Goal: Information Seeking & Learning: Learn about a topic

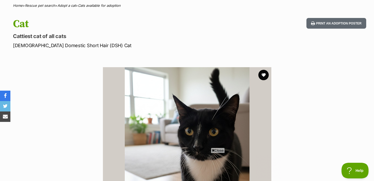
drag, startPoint x: 12, startPoint y: 34, endPoint x: 79, endPoint y: 36, distance: 66.6
click at [79, 36] on div "Cat Cattiest cat of all cats Female Domestic Short Hair (DSH) Cat Print an adop…" at bounding box center [187, 33] width 374 height 31
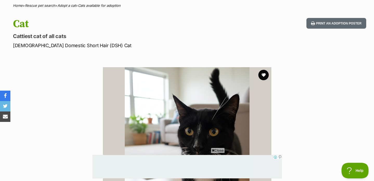
scroll to position [470, 0]
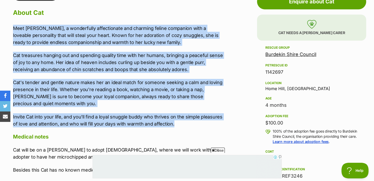
drag, startPoint x: 12, startPoint y: 27, endPoint x: 180, endPoint y: 123, distance: 193.6
click at [180, 123] on div "Upload Videos About Cat Meet Cat, a wonderfully affectionate and charming felin…" at bounding box center [115, 110] width 215 height 242
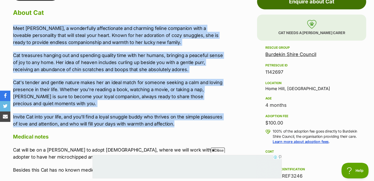
copy div "Meet Cat, a wonderfully affectionate and charming feline companion with a lovea…"
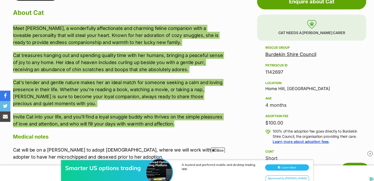
scroll to position [0, 0]
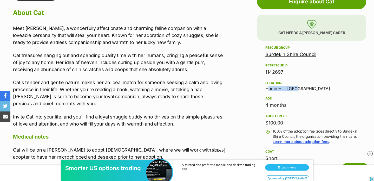
copy div "Home Hill, [GEOGRAPHIC_DATA]"
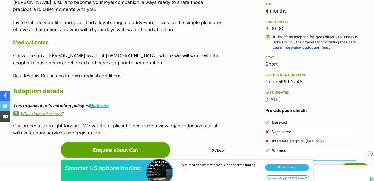
click at [264, 86] on aside "Rescue group Burdekin Shire Council PetRescue ID 1142697 Location Home Hill, QL…" at bounding box center [311, 99] width 109 height 299
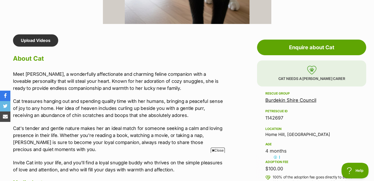
scroll to position [425, 0]
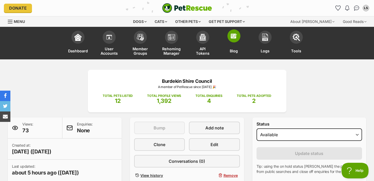
click at [222, 44] on link "Blog" at bounding box center [233, 43] width 31 height 31
